Goal: Information Seeking & Learning: Learn about a topic

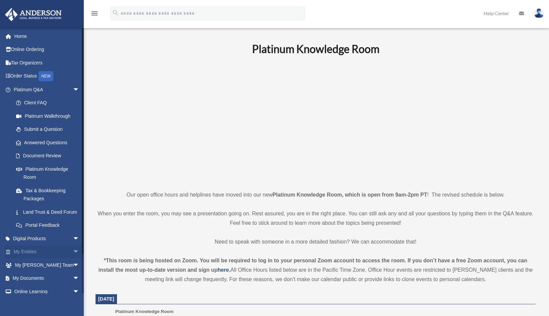
click at [42, 259] on link "My Entities arrow_drop_down" at bounding box center [47, 251] width 85 height 13
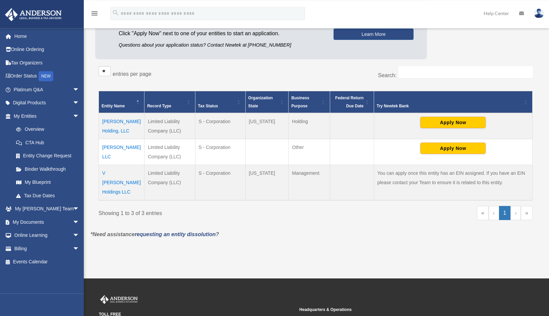
scroll to position [105, 0]
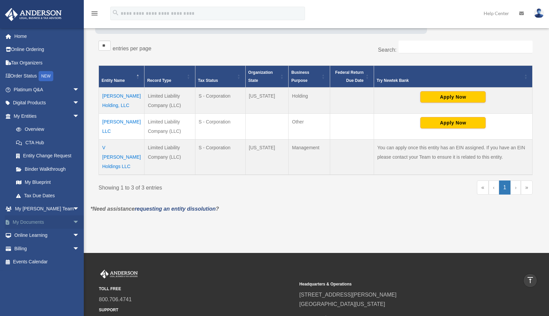
click at [37, 222] on link "My Documents arrow_drop_down" at bounding box center [47, 221] width 85 height 13
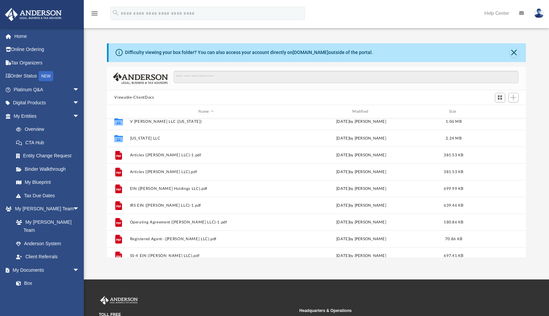
scroll to position [129, 0]
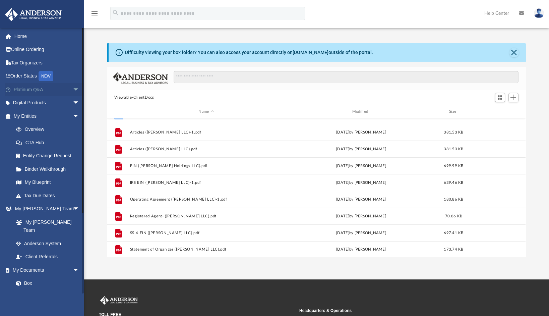
click at [40, 91] on link "Platinum Q&A arrow_drop_down" at bounding box center [47, 89] width 85 height 13
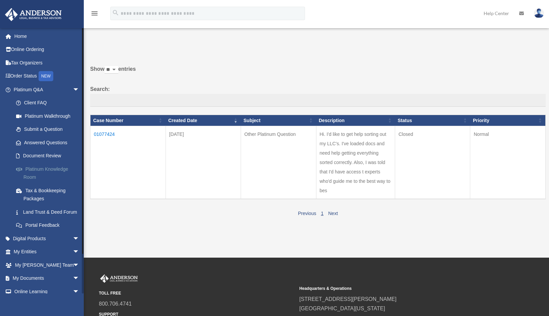
click at [54, 170] on link "Platinum Knowledge Room" at bounding box center [49, 172] width 80 height 21
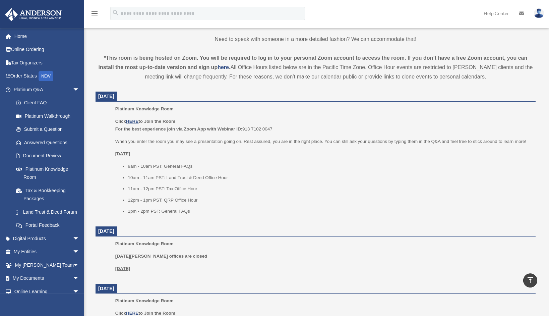
scroll to position [209, 0]
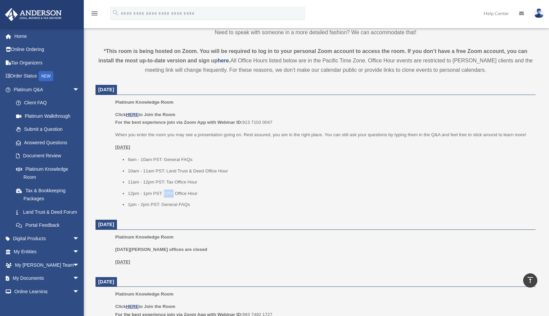
drag, startPoint x: 173, startPoint y: 192, endPoint x: 164, endPoint y: 194, distance: 8.9
click at [164, 194] on li "12pm - 1pm PST: QRP Office Hour" at bounding box center [329, 193] width 403 height 8
